Goal: Information Seeking & Learning: Learn about a topic

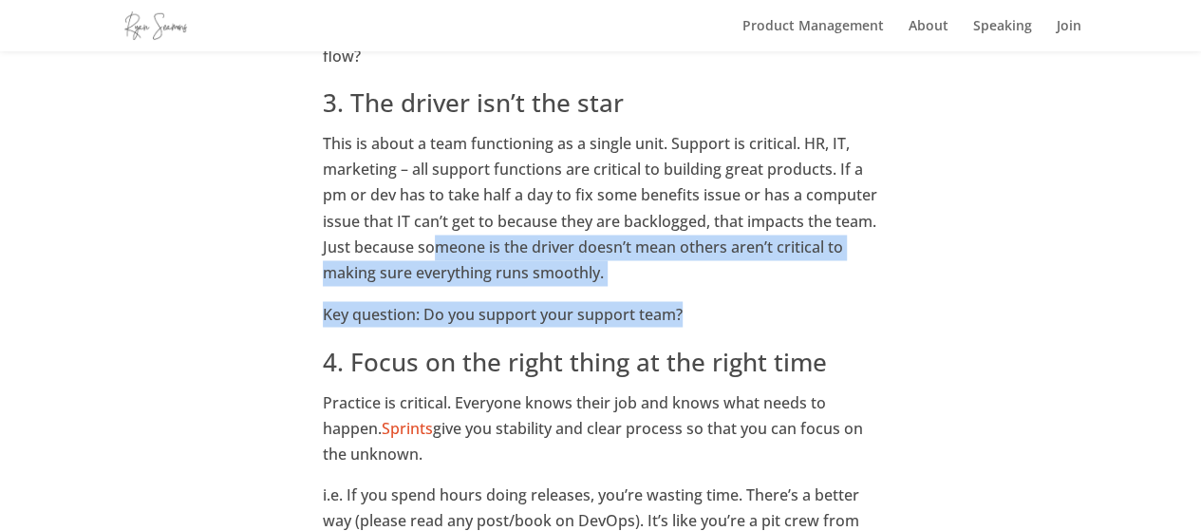
scroll to position [1509, 0]
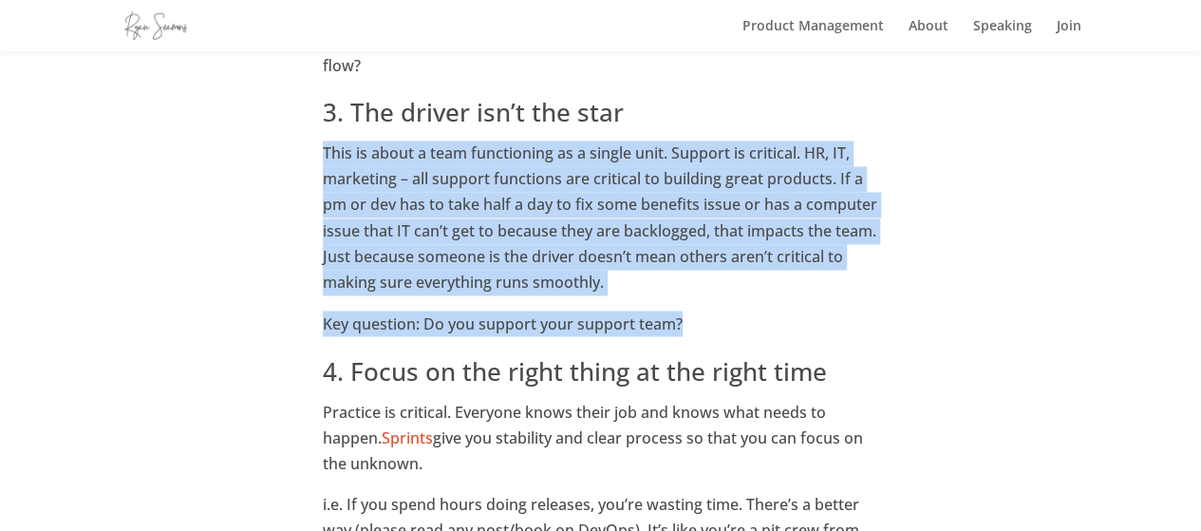
drag, startPoint x: 700, startPoint y: 348, endPoint x: 324, endPoint y: 158, distance: 422.3
copy div "This is about a team functioning as a single unit. Support is critical. HR, IT,…"
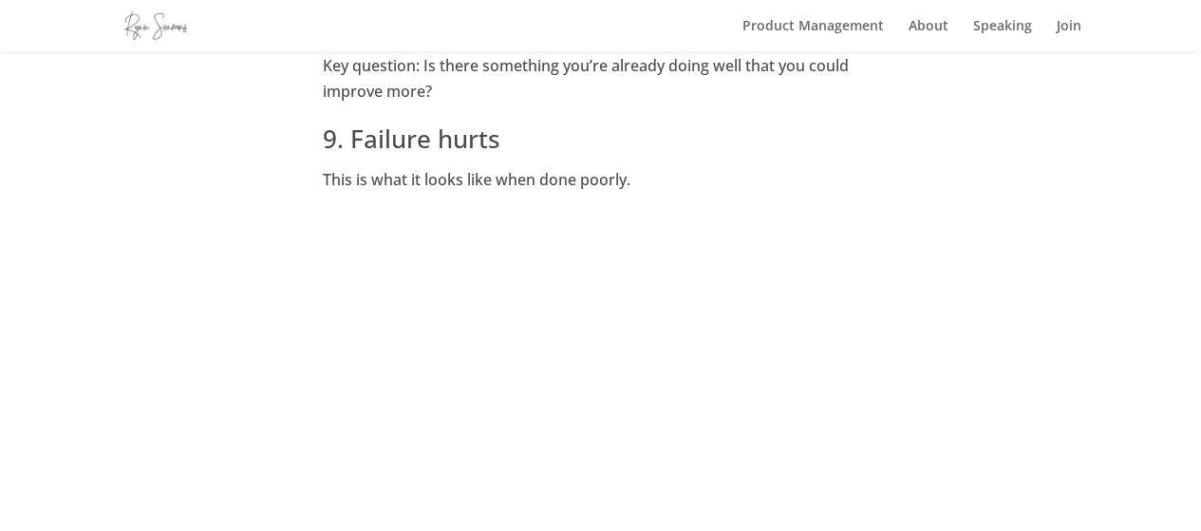
scroll to position [4451, 0]
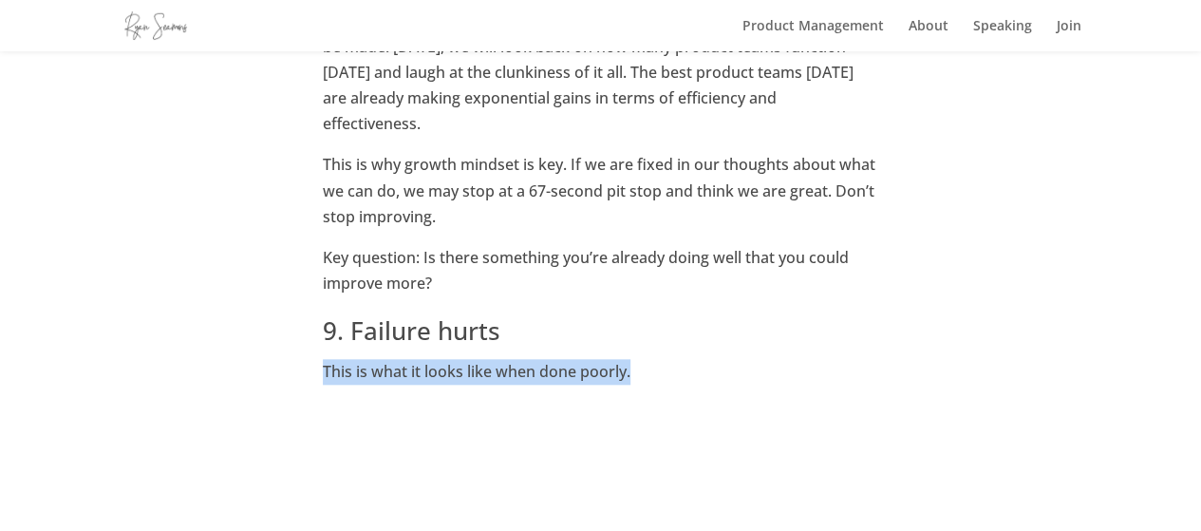
drag, startPoint x: 320, startPoint y: 316, endPoint x: 648, endPoint y: 318, distance: 328.4
copy p "This is what it looks like when done poorly."
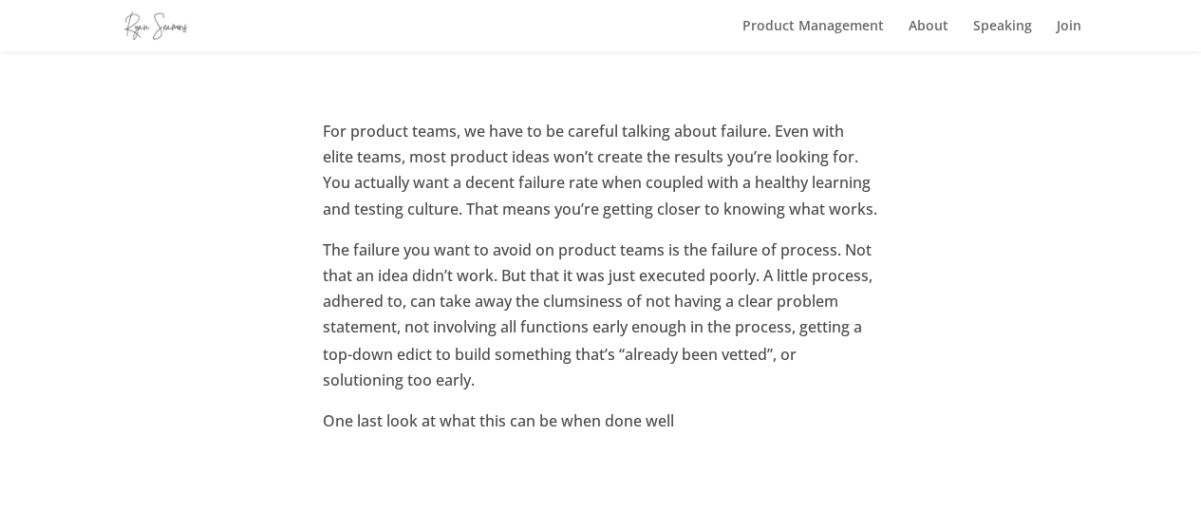
scroll to position [5021, 0]
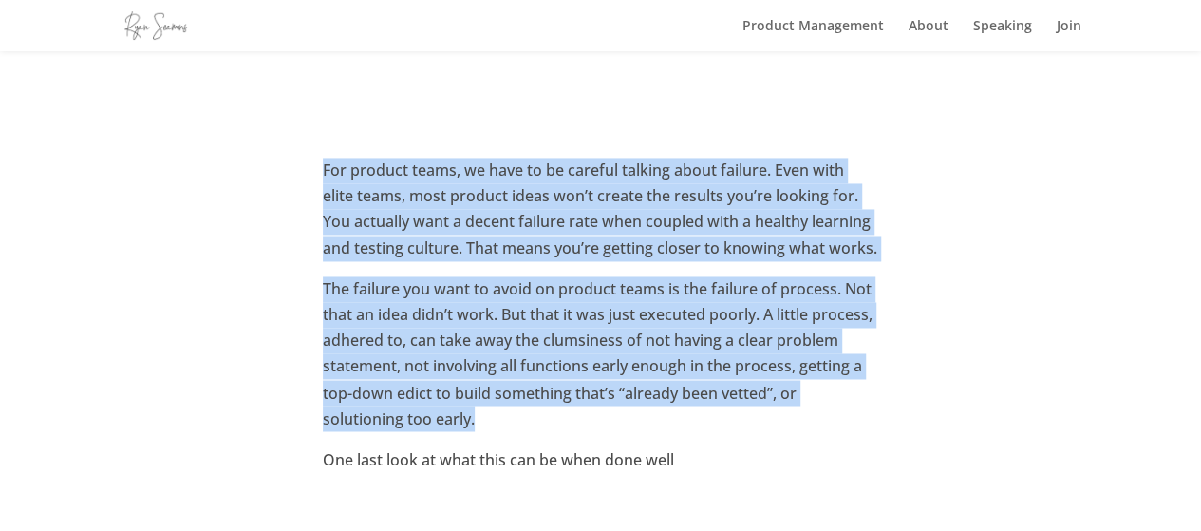
drag, startPoint x: 526, startPoint y: 362, endPoint x: 323, endPoint y: 127, distance: 310.2
copy div "For product teams, we have to be careful talking about failure. Even with elite…"
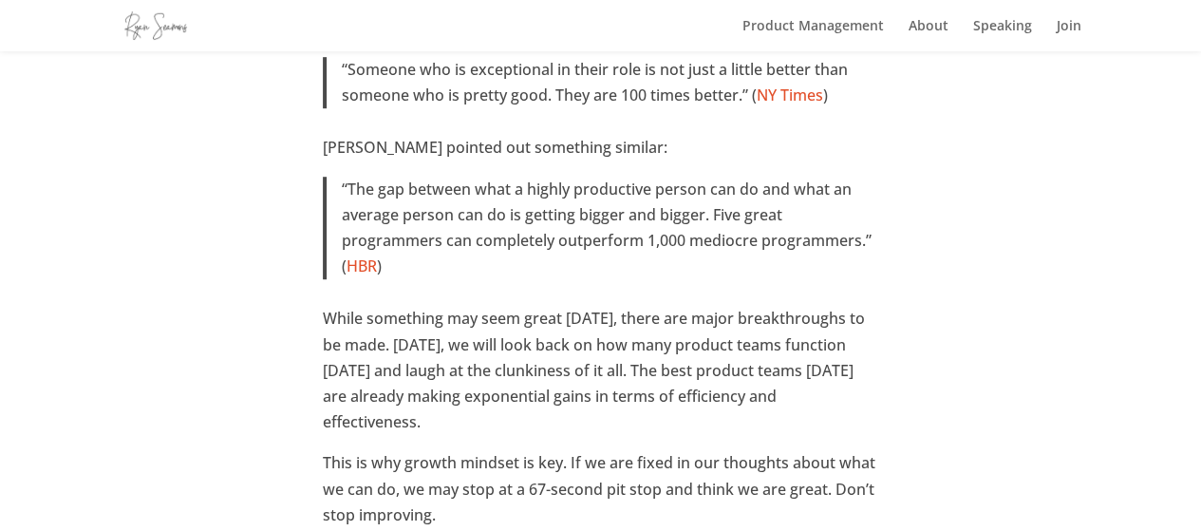
scroll to position [4261, 0]
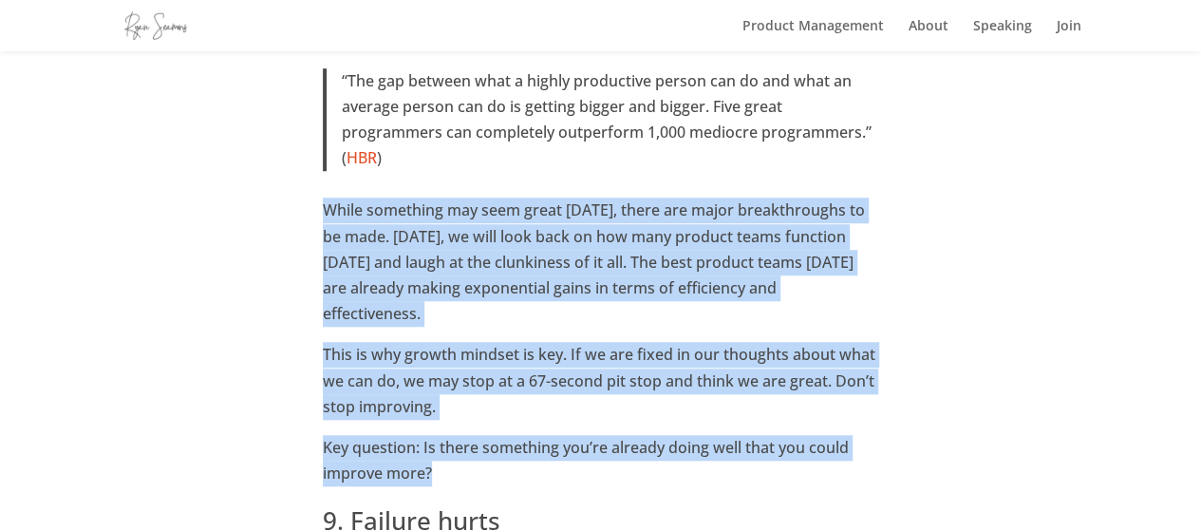
drag, startPoint x: 318, startPoint y: 181, endPoint x: 469, endPoint y: 411, distance: 274.8
copy div "While something may seem great [DATE], there are major breakthroughs to be made…"
click at [500, 435] on p "Key question: Is there something you’re already doing well that you could impro…" at bounding box center [600, 468] width 555 height 66
drag, startPoint x: 459, startPoint y: 431, endPoint x: 316, endPoint y: 177, distance: 291.1
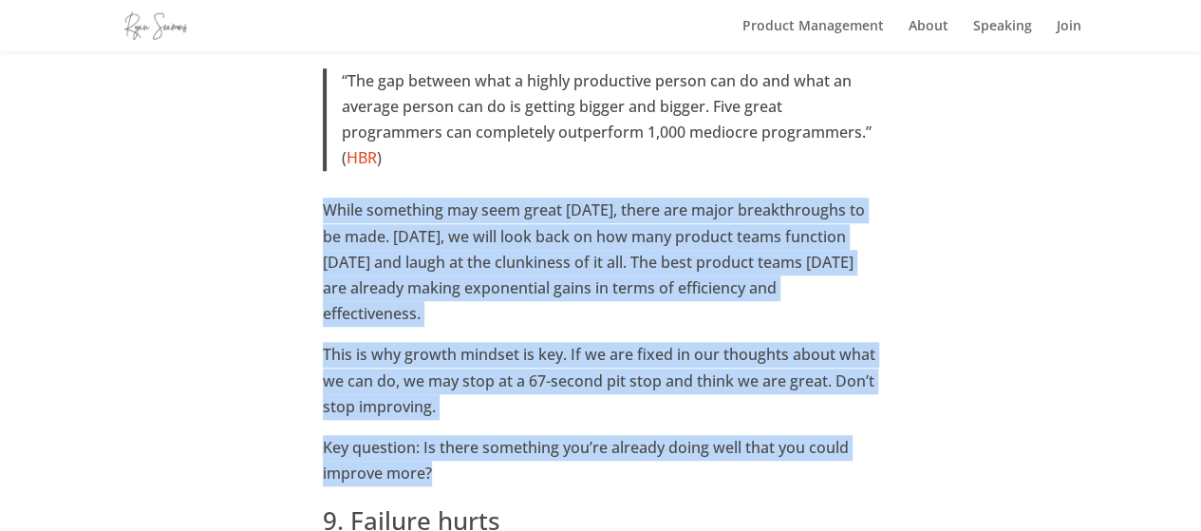
copy div "While something may seem great [DATE], there are major breakthroughs to be made…"
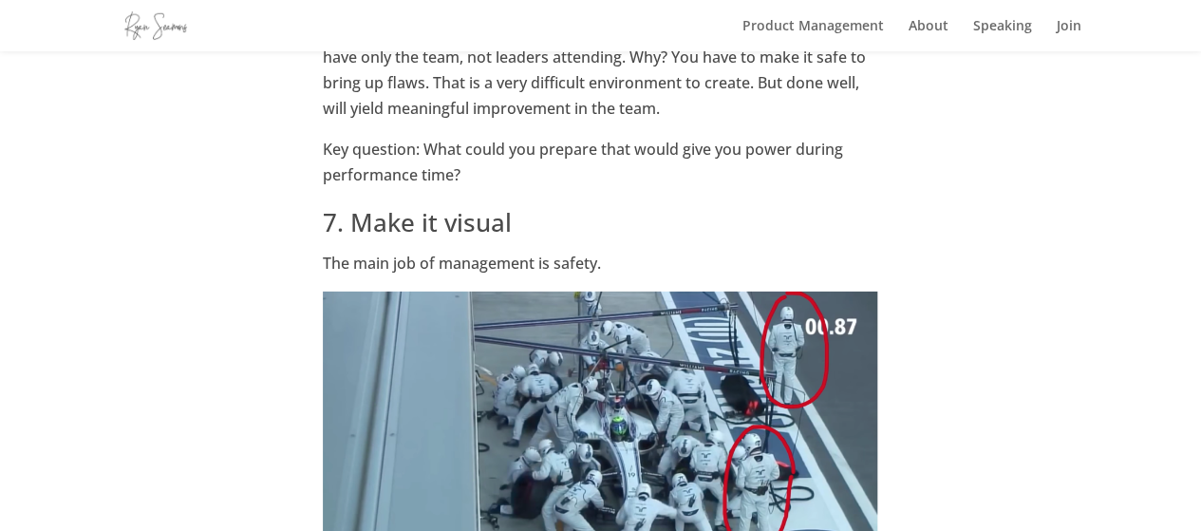
scroll to position [2933, 0]
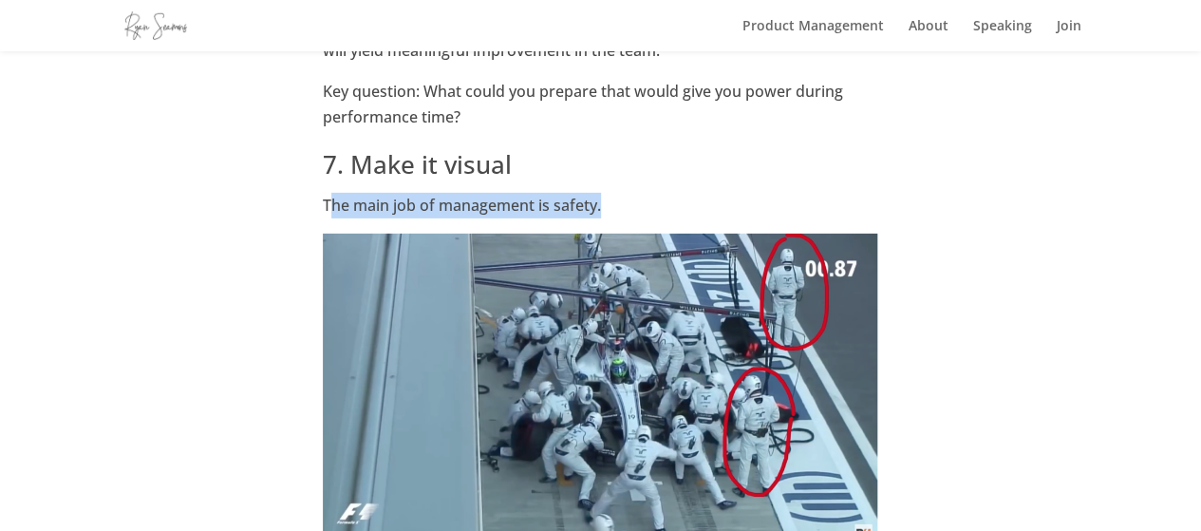
drag, startPoint x: 327, startPoint y: 202, endPoint x: 601, endPoint y: 207, distance: 273.4
click at [601, 207] on p "The main job of management is safety." at bounding box center [600, 213] width 555 height 41
copy p "he main job of management is safety."
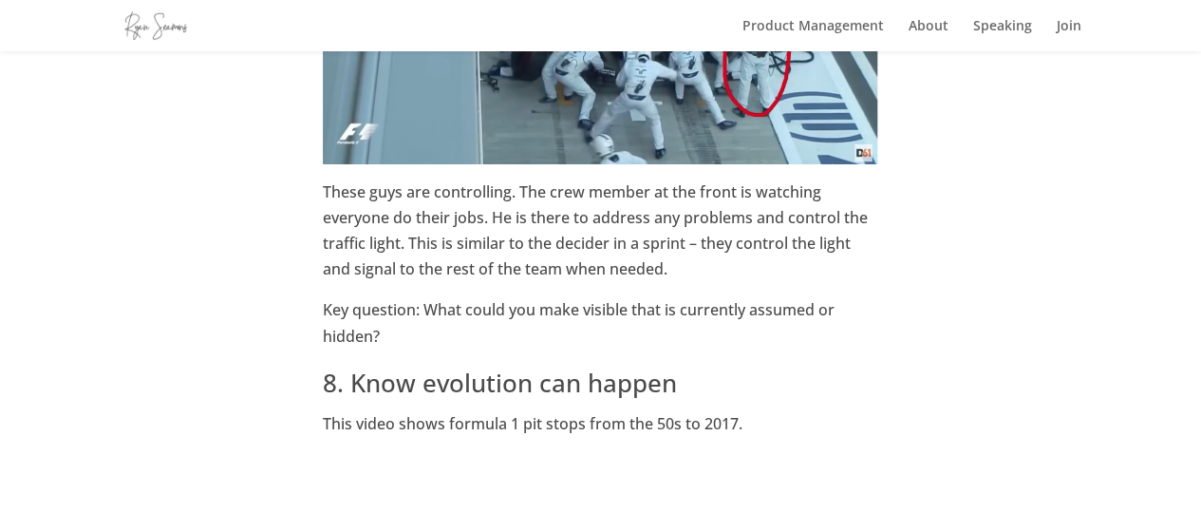
scroll to position [3312, 0]
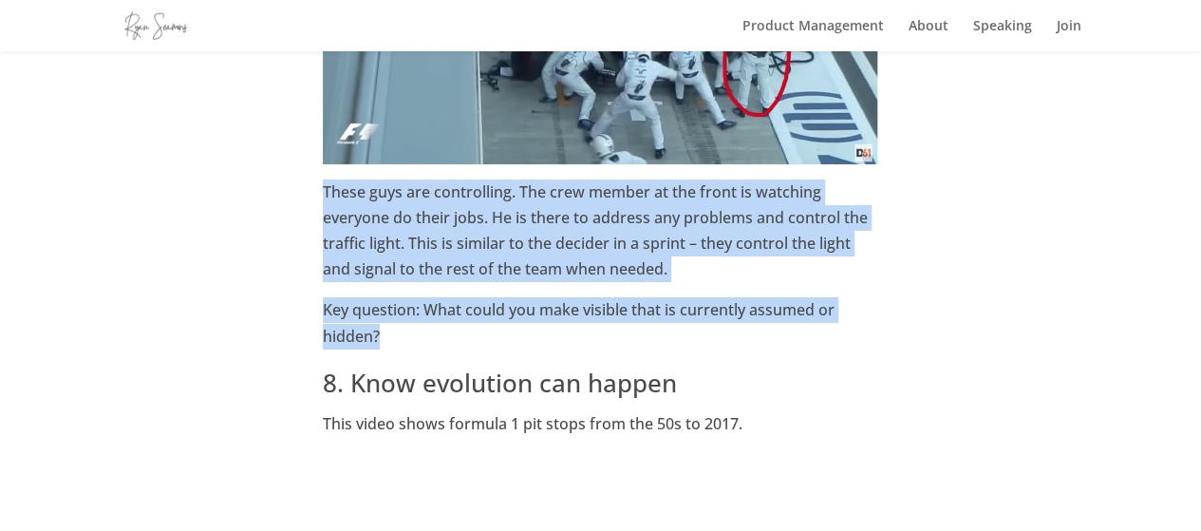
drag, startPoint x: 322, startPoint y: 178, endPoint x: 403, endPoint y: 331, distance: 173.2
copy div "These guys are controlling. The crew member at the front is watching everyone d…"
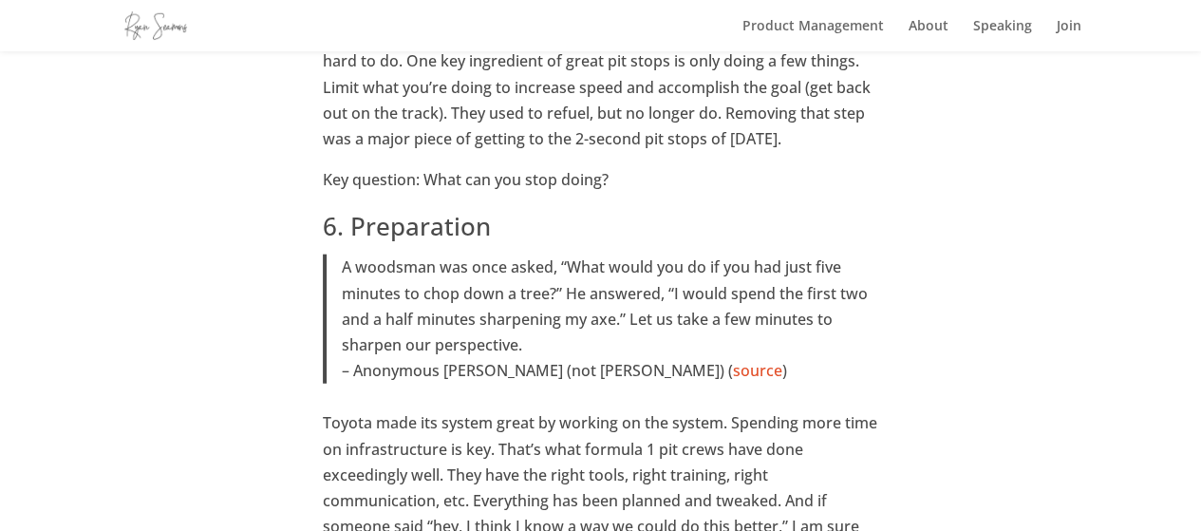
scroll to position [2078, 0]
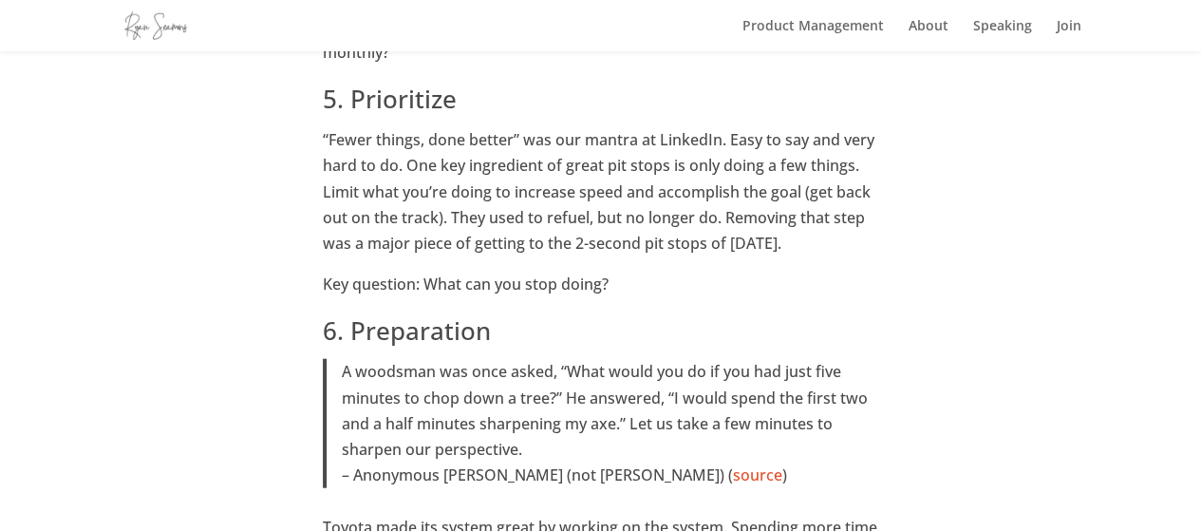
click at [519, 212] on p "“Fewer things, done better” was our mantra at LinkedIn. Easy to say and very ha…" at bounding box center [600, 199] width 555 height 144
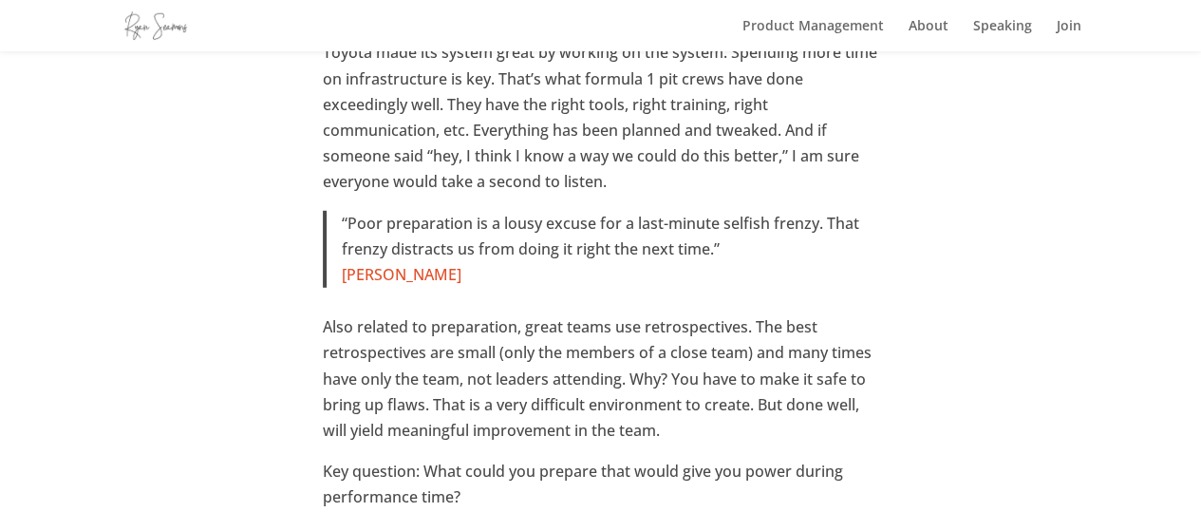
scroll to position [2458, 0]
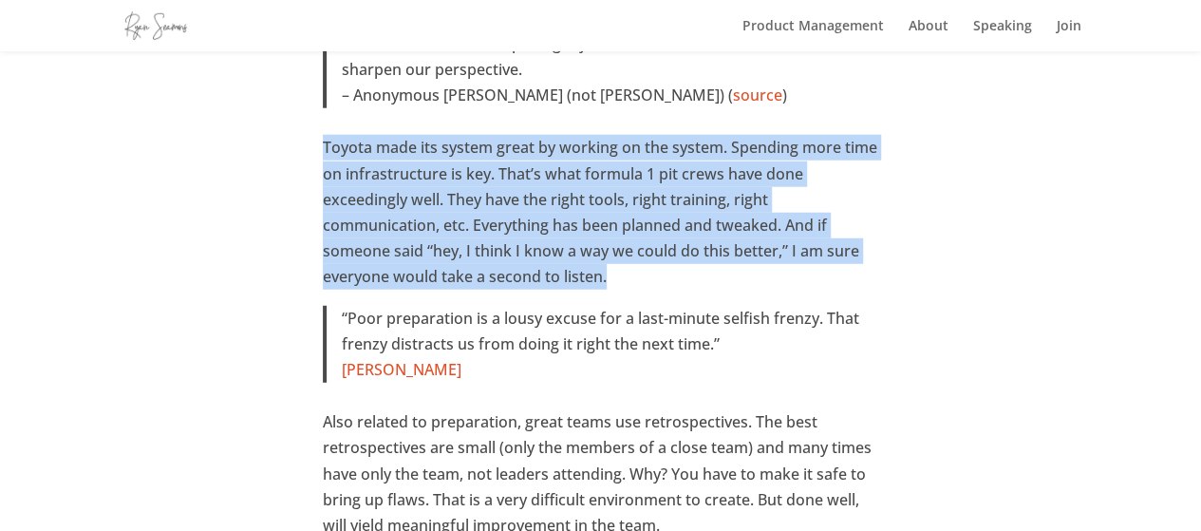
drag, startPoint x: 323, startPoint y: 154, endPoint x: 618, endPoint y: 284, distance: 322.5
click at [618, 284] on p "Toyota made its system great by working on the system. Spending more time on in…" at bounding box center [600, 220] width 555 height 170
click at [625, 276] on p "Toyota made its system great by working on the system. Spending more time on in…" at bounding box center [600, 220] width 555 height 170
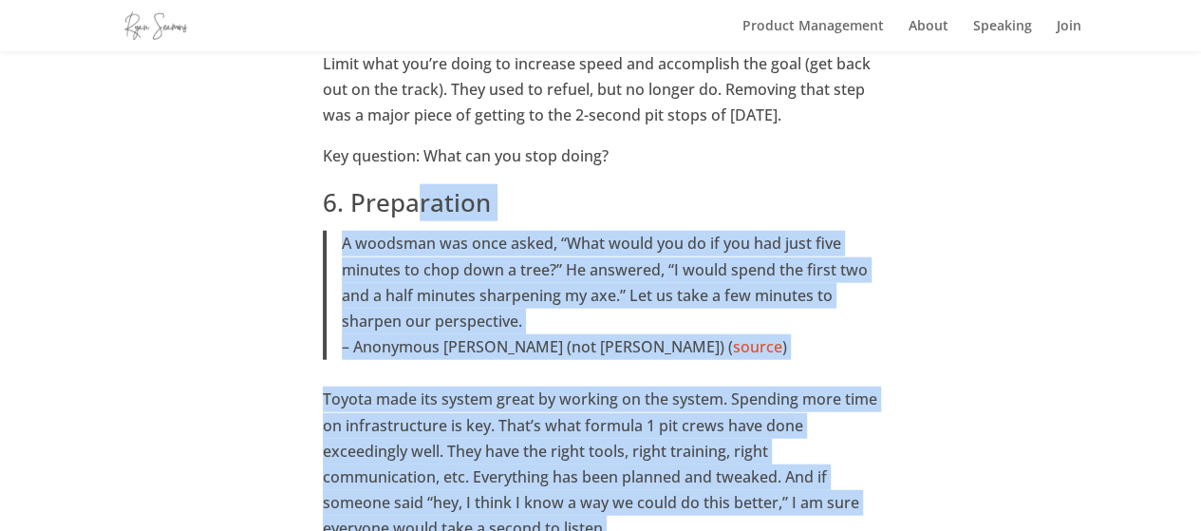
scroll to position [2173, 0]
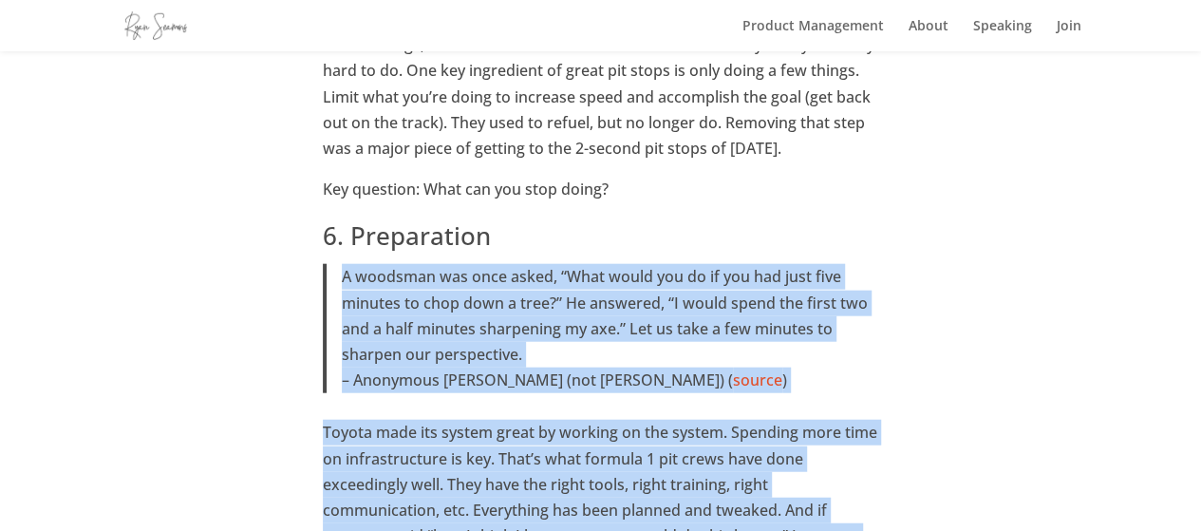
drag, startPoint x: 619, startPoint y: 282, endPoint x: 342, endPoint y: 276, distance: 277.2
copy div "A woodsman was once asked, “What would you do if you had just five minutes to c…"
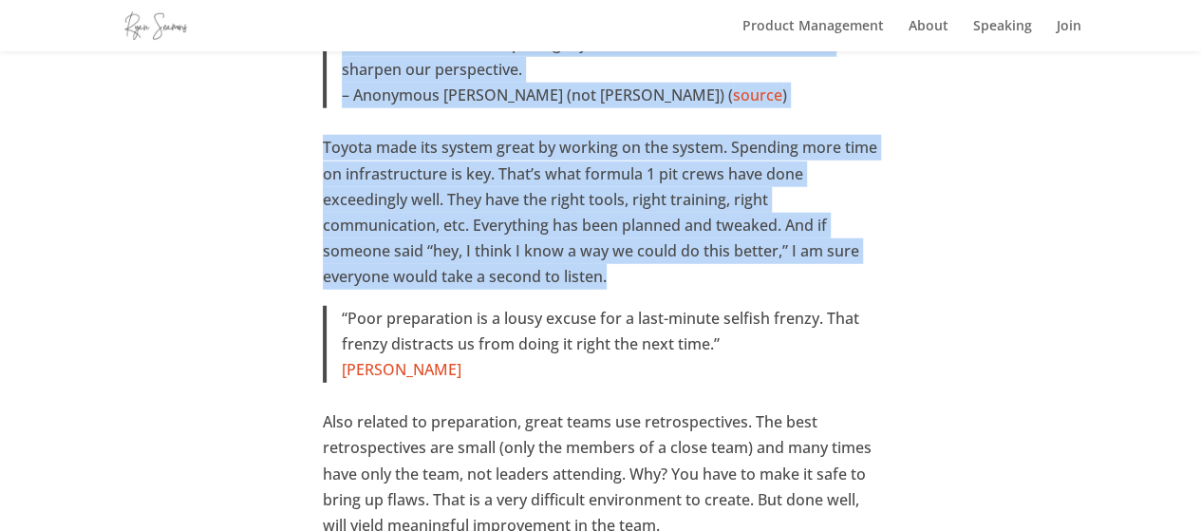
scroll to position [2648, 0]
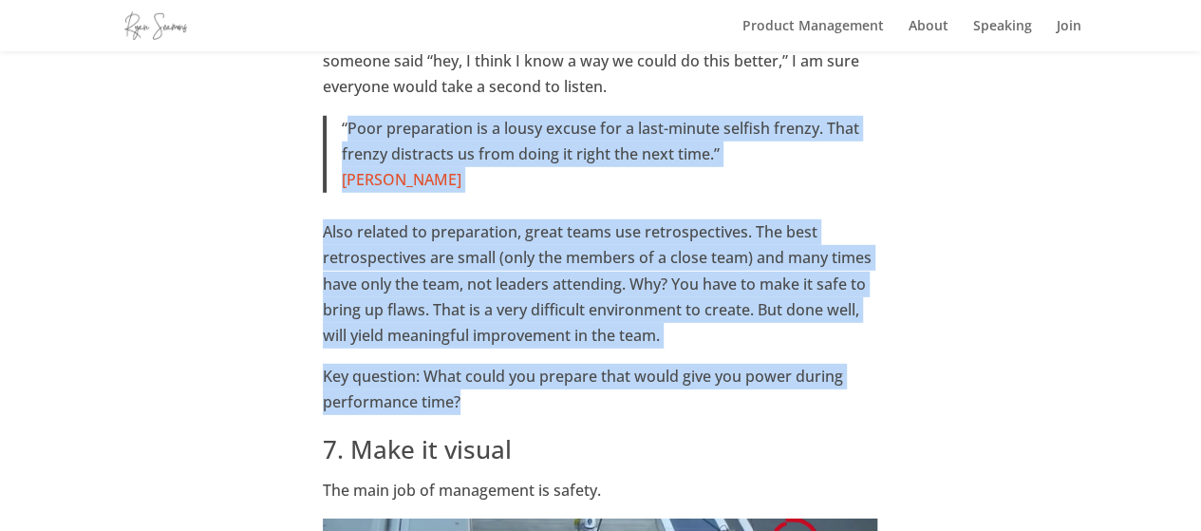
drag, startPoint x: 497, startPoint y: 397, endPoint x: 345, endPoint y: 136, distance: 302.4
click at [426, 231] on p "Also related to preparation, great teams use retrospectives. The best retrospec…" at bounding box center [600, 291] width 555 height 144
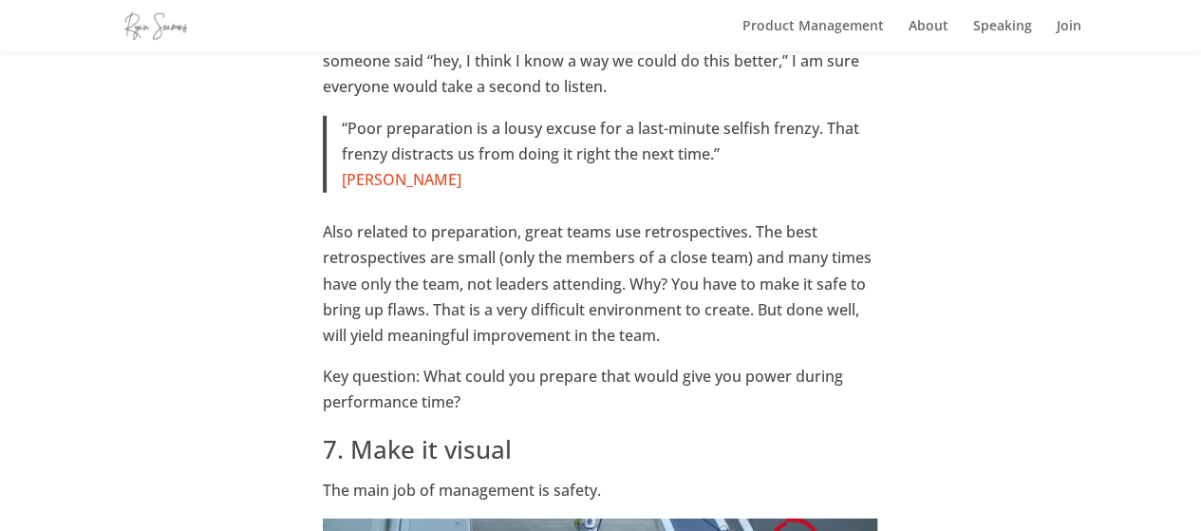
click at [484, 282] on p "Also related to preparation, great teams use retrospectives. The best retrospec…" at bounding box center [600, 291] width 555 height 144
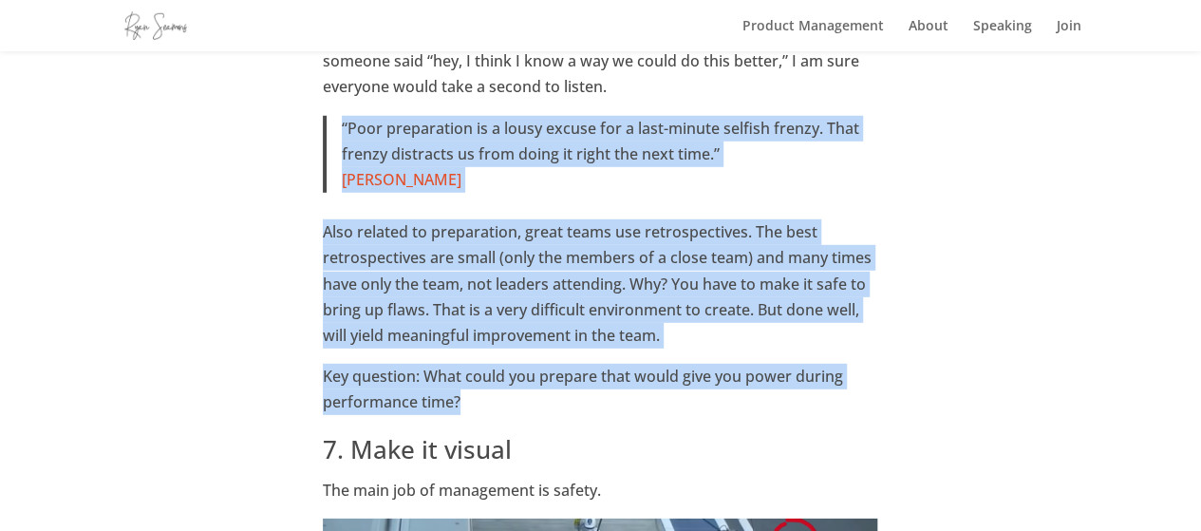
drag, startPoint x: 509, startPoint y: 413, endPoint x: 344, endPoint y: 127, distance: 330.0
copy div "“Poor preparation is a lousy excuse for a last-minute selfish frenzy. That fren…"
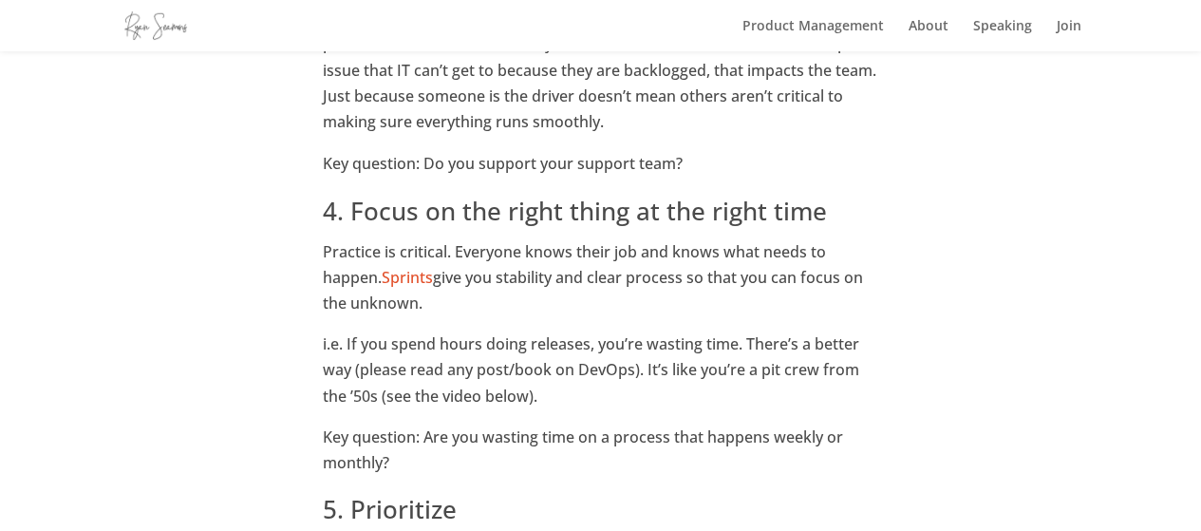
scroll to position [1699, 0]
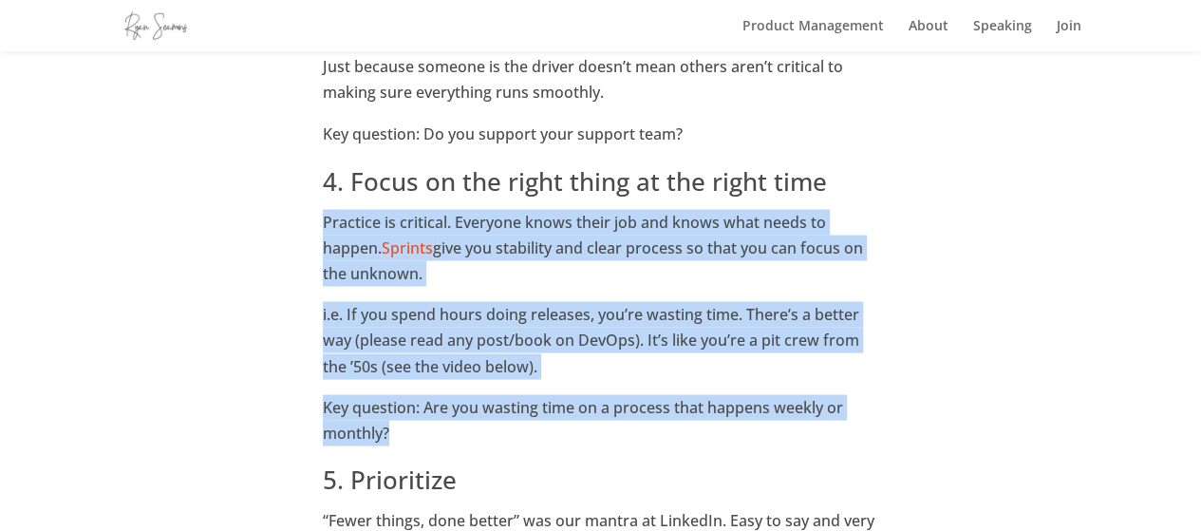
drag, startPoint x: 319, startPoint y: 216, endPoint x: 437, endPoint y: 442, distance: 254.7
copy div "Practice is critical. Everyone knows their job and knows what needs to happen. …"
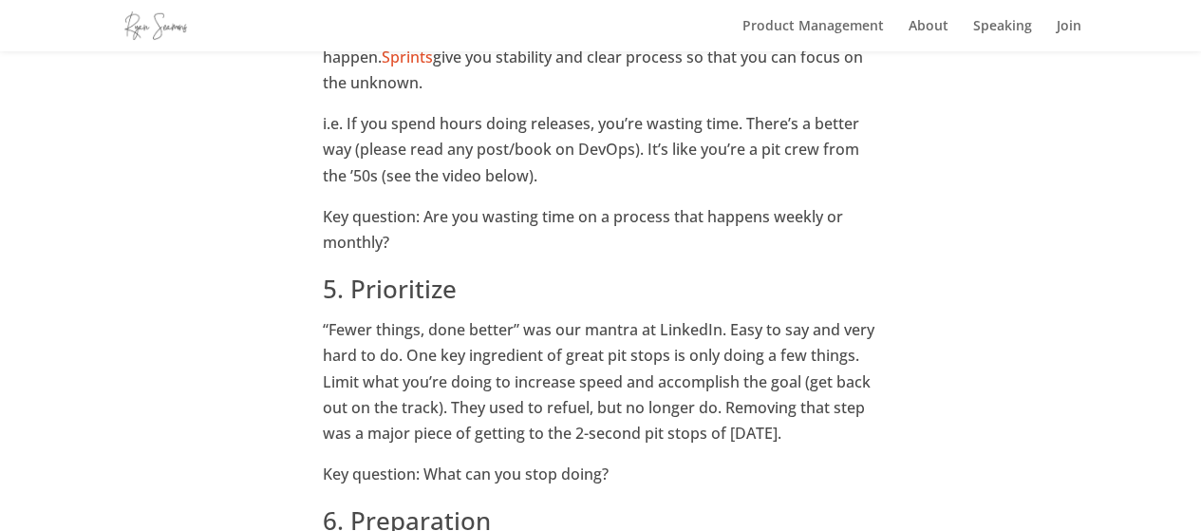
click at [442, 295] on h2 "5. Prioritize" at bounding box center [600, 293] width 555 height 47
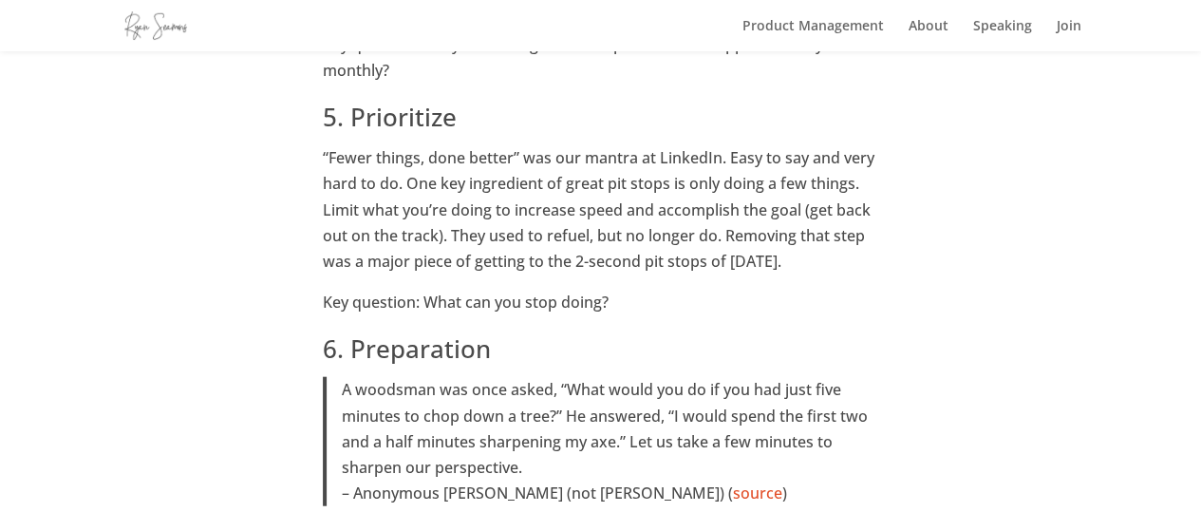
scroll to position [2078, 0]
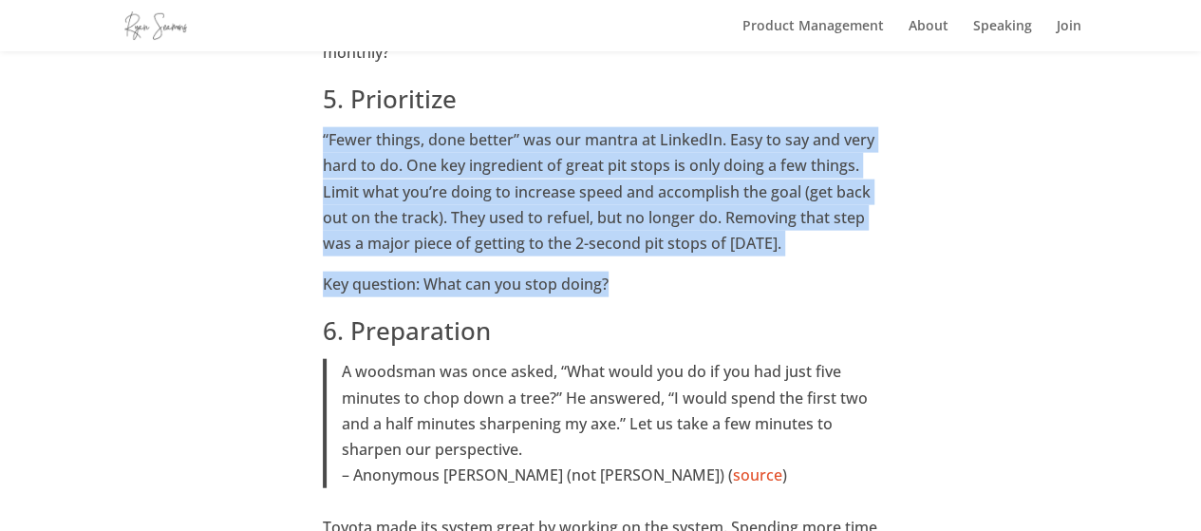
drag, startPoint x: 634, startPoint y: 280, endPoint x: 300, endPoint y: 134, distance: 364.6
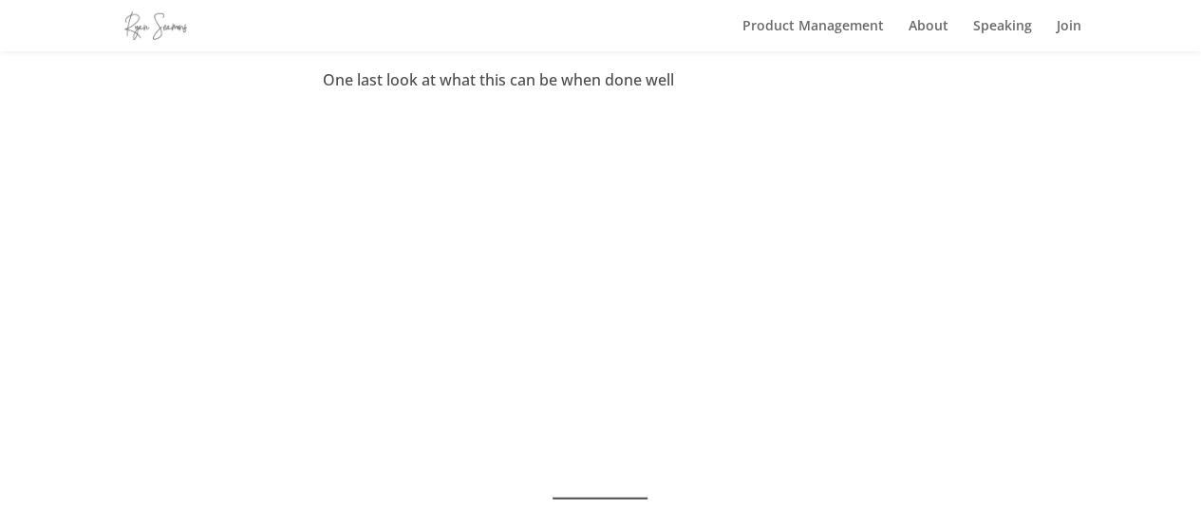
scroll to position [5305, 0]
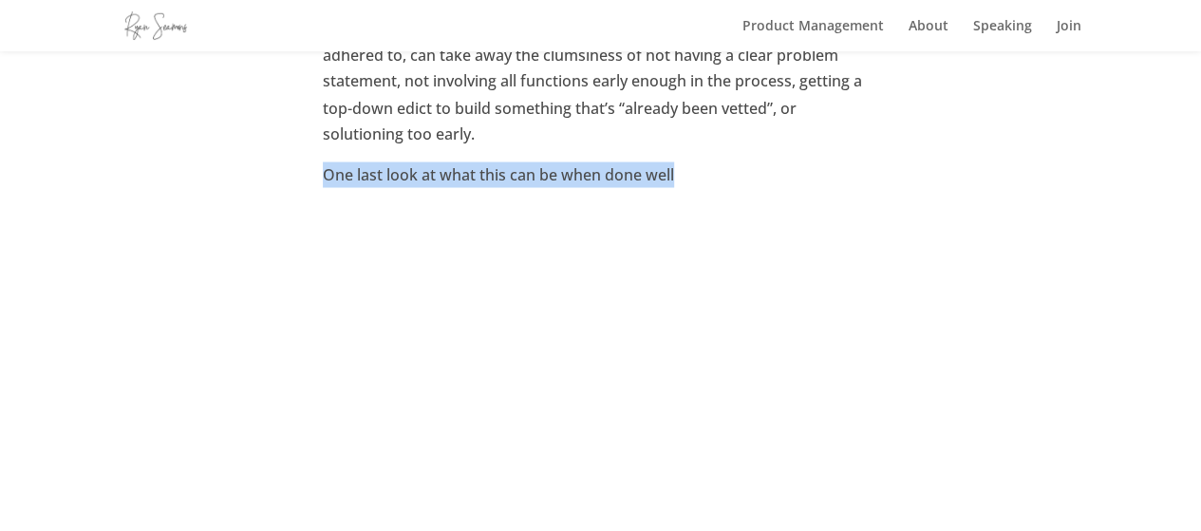
drag, startPoint x: 319, startPoint y: 117, endPoint x: 679, endPoint y: 115, distance: 359.7
click at [646, 161] on p "One last look at what this can be when done well" at bounding box center [600, 181] width 555 height 41
drag, startPoint x: 693, startPoint y: 130, endPoint x: 301, endPoint y: 135, distance: 392.0
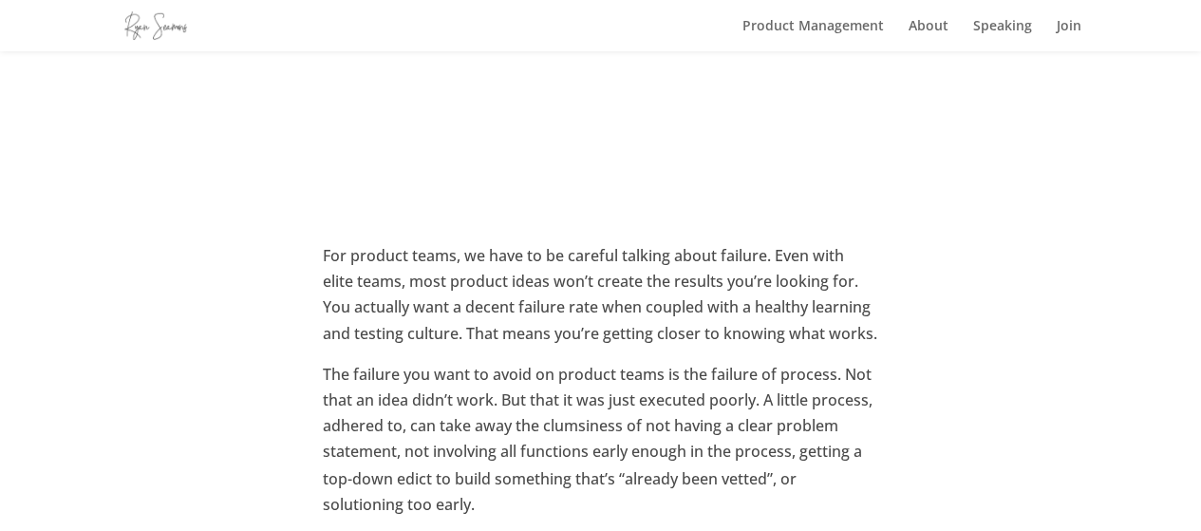
scroll to position [4926, 0]
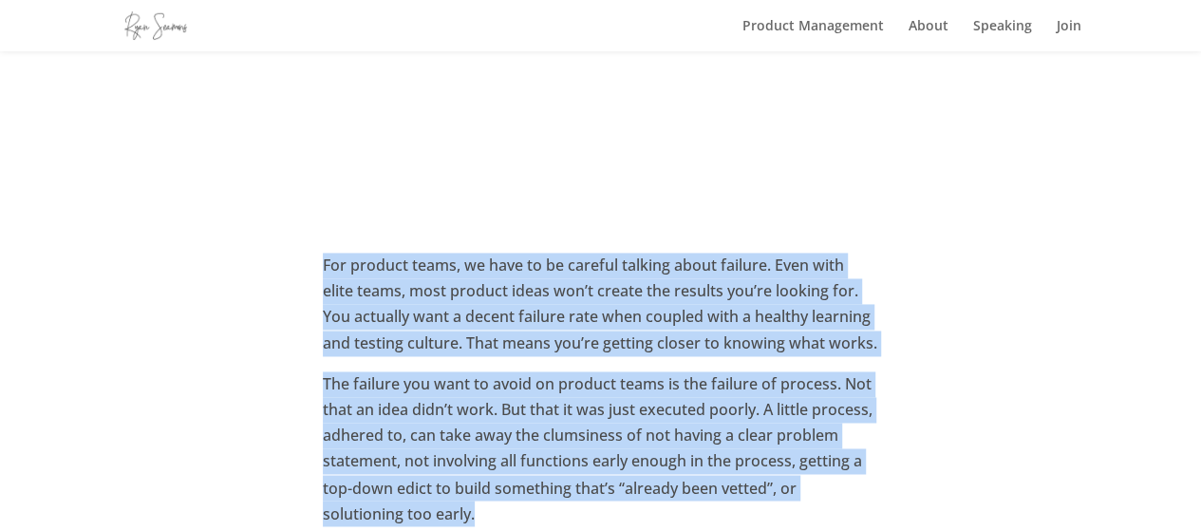
drag, startPoint x: 317, startPoint y: 211, endPoint x: 531, endPoint y: 448, distance: 319.2
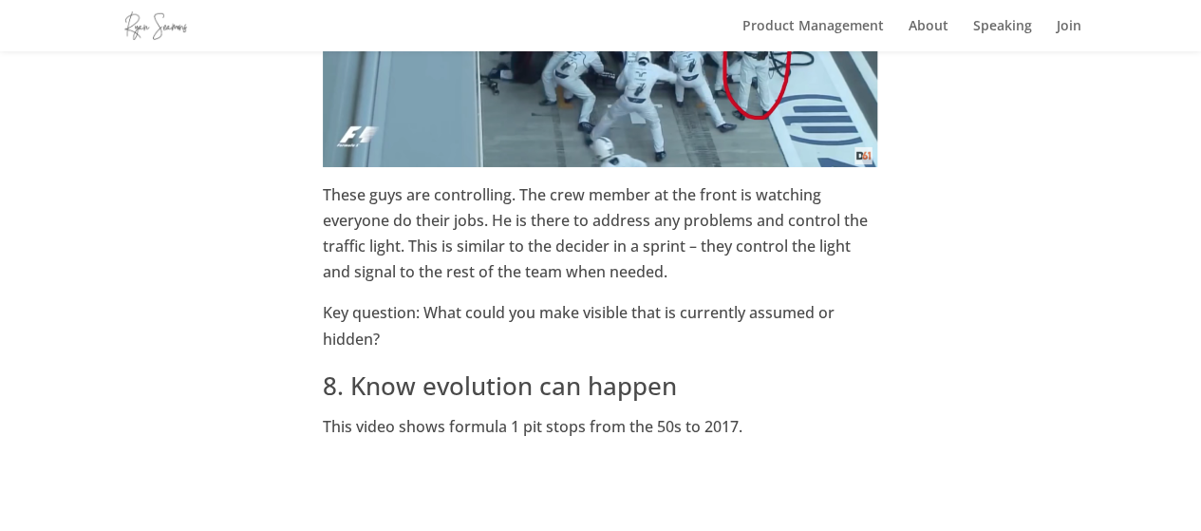
scroll to position [3407, 0]
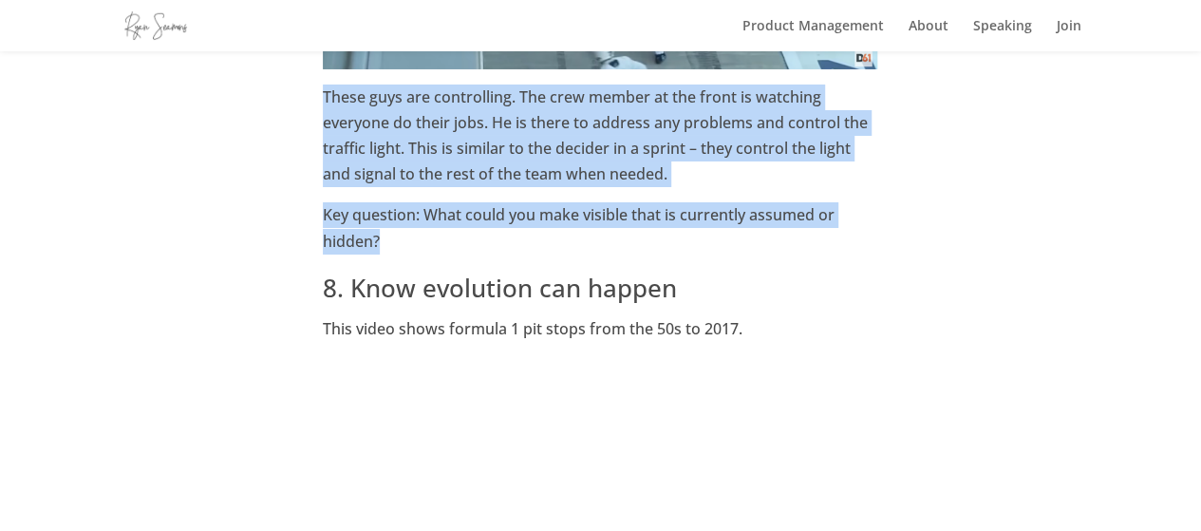
drag, startPoint x: 431, startPoint y: 238, endPoint x: 325, endPoint y: 104, distance: 170.9
